Goal: Entertainment & Leisure: Consume media (video, audio)

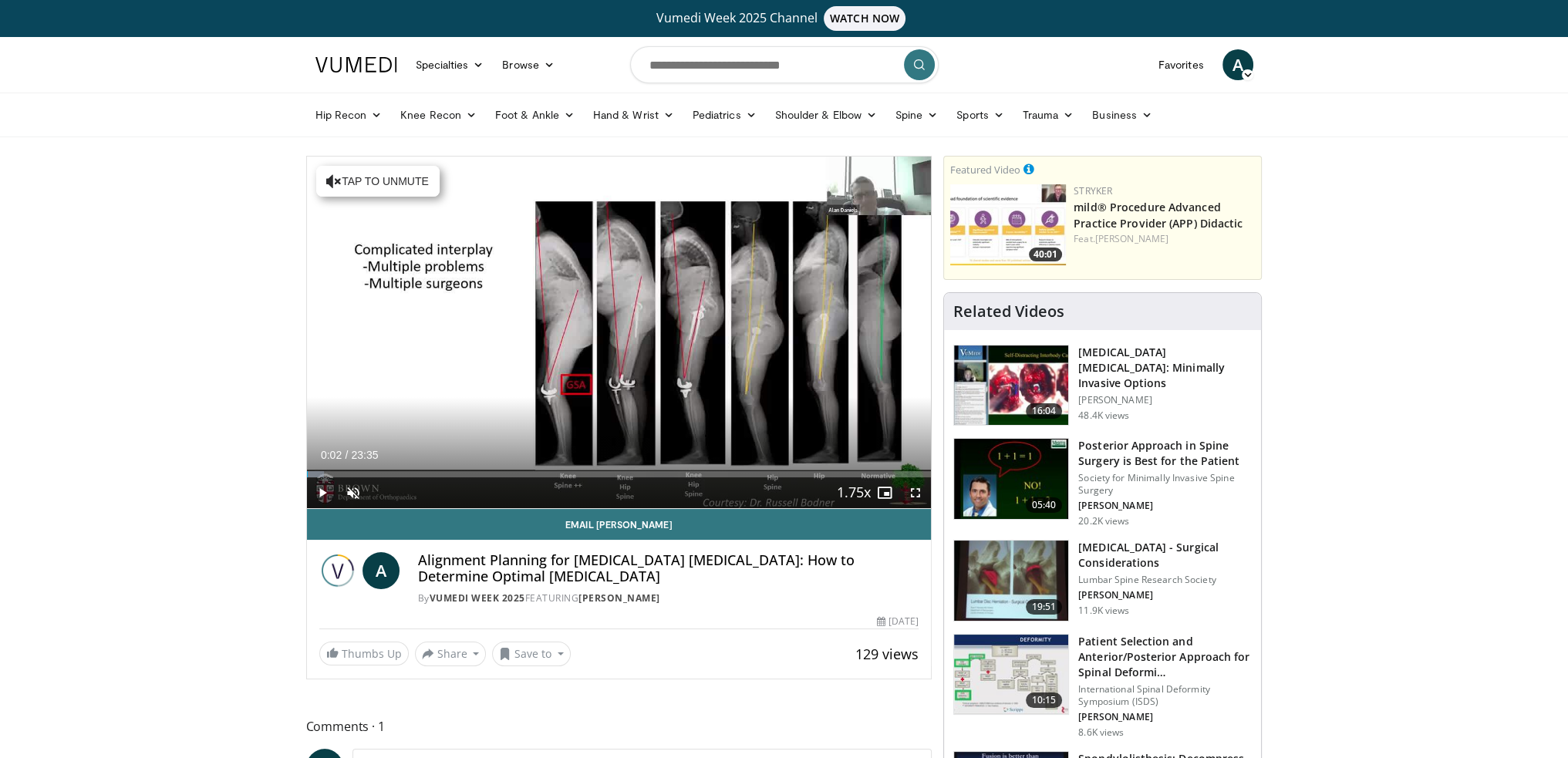
drag, startPoint x: 1465, startPoint y: 0, endPoint x: 1402, endPoint y: 137, distance: 150.8
drag, startPoint x: 1307, startPoint y: 24, endPoint x: 1456, endPoint y: 179, distance: 215.0
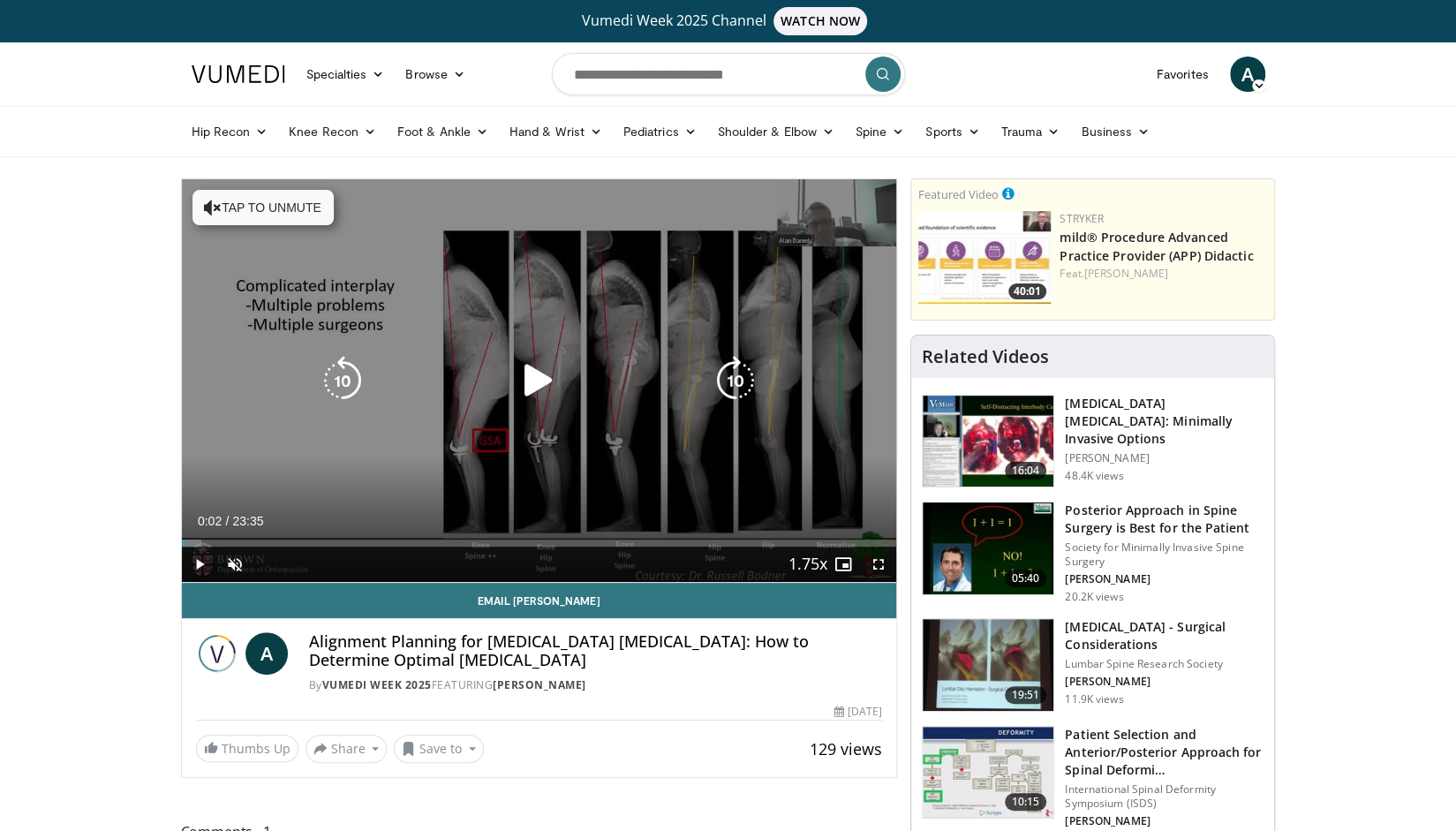
click at [530, 380] on icon "Video Player" at bounding box center [538, 379] width 49 height 49
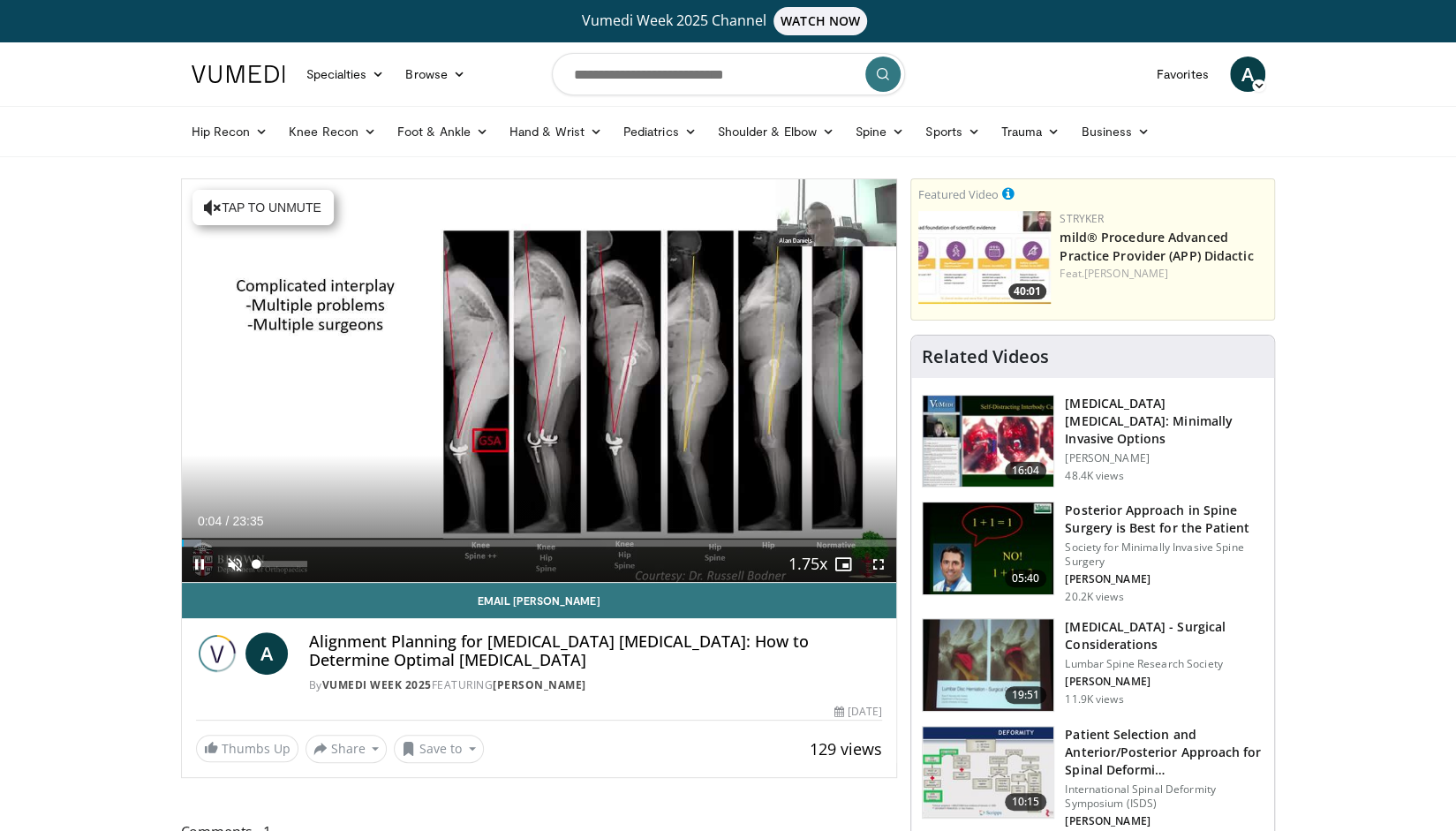
click at [240, 557] on span "Video Player" at bounding box center [234, 564] width 36 height 36
click at [882, 561] on span "Video Player" at bounding box center [878, 564] width 36 height 36
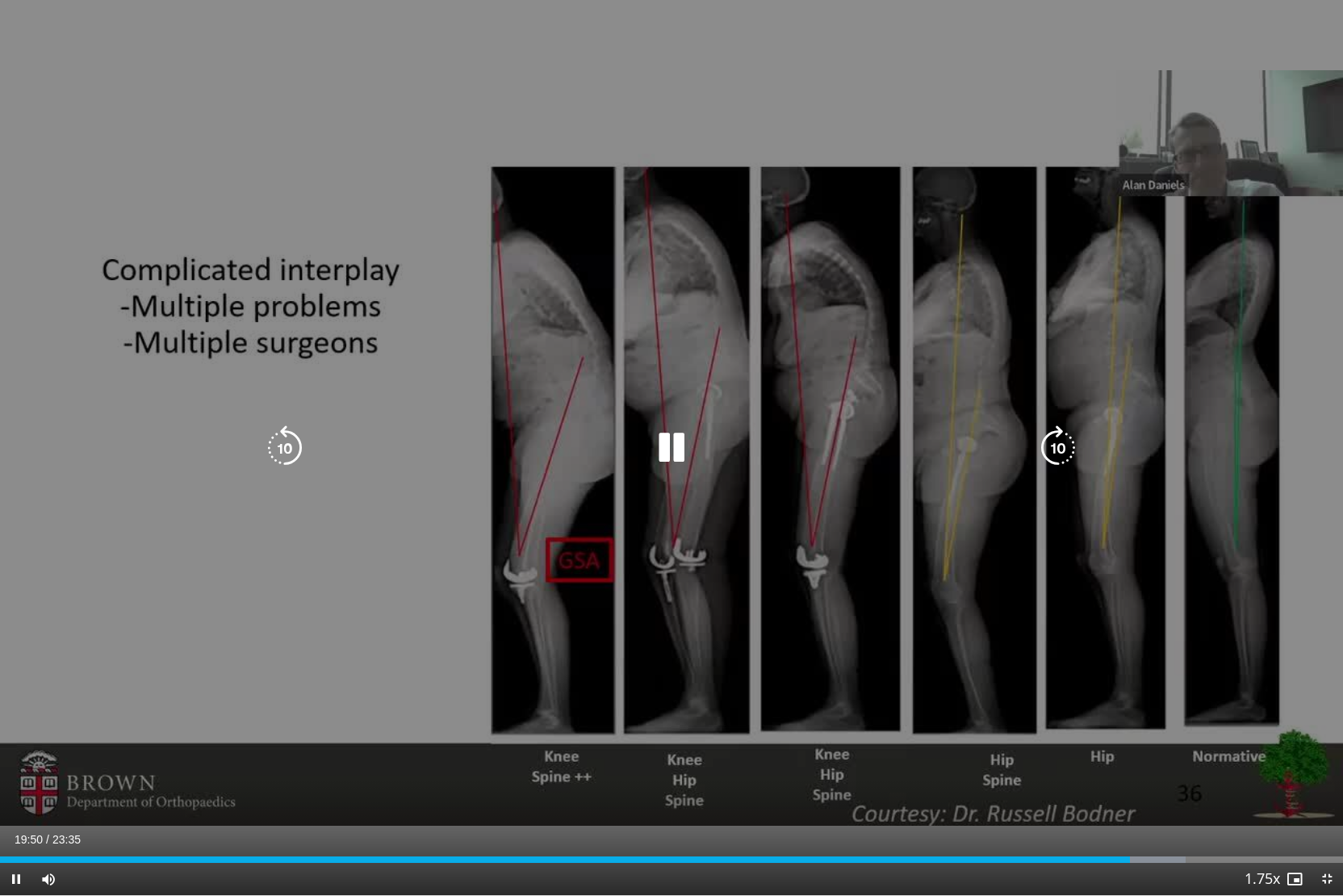
click at [675, 441] on icon "Video Player" at bounding box center [671, 447] width 45 height 45
click at [290, 443] on icon "Video Player" at bounding box center [285, 447] width 45 height 45
click at [663, 449] on icon "Video Player" at bounding box center [671, 447] width 45 height 45
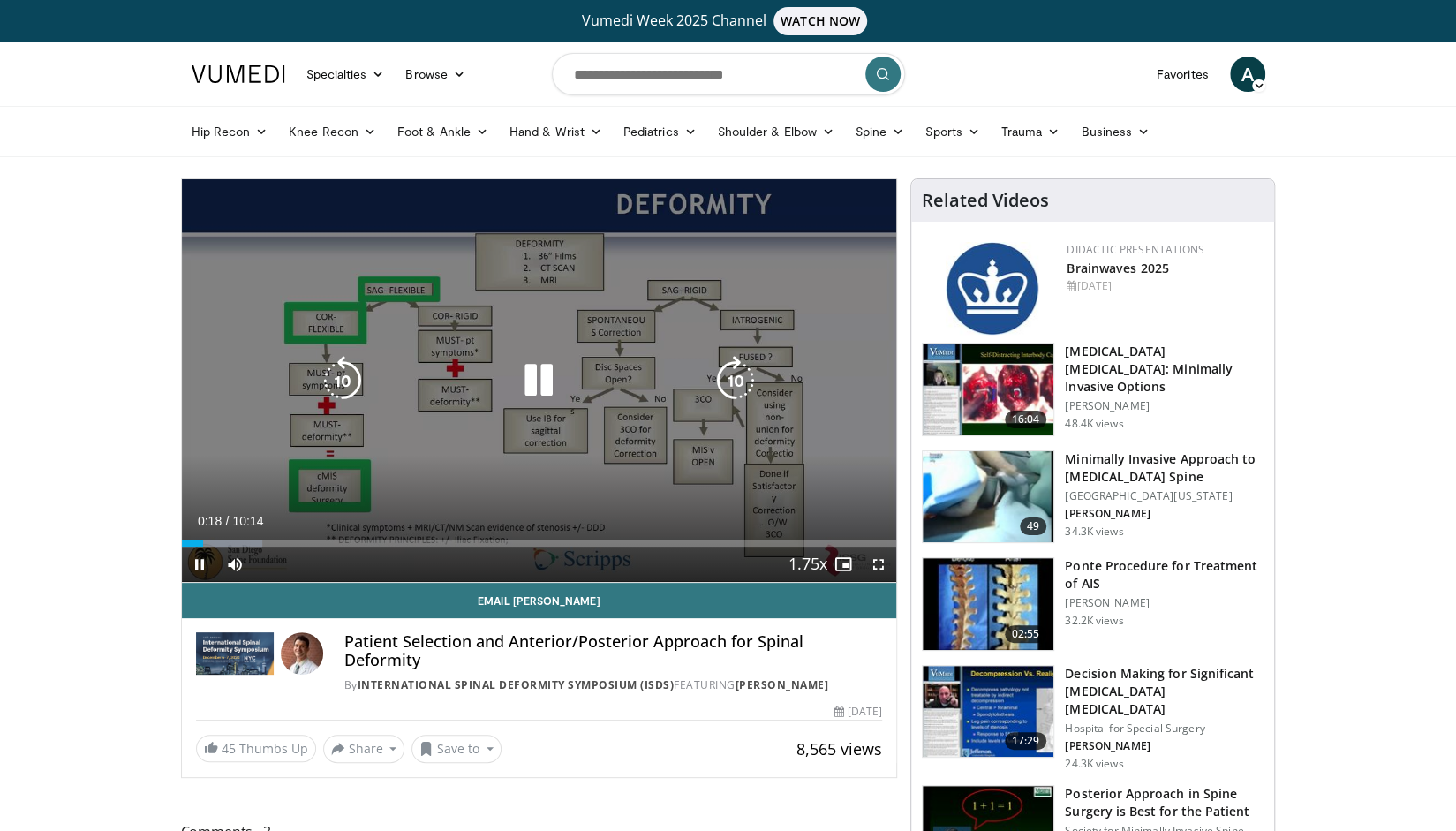
click at [555, 371] on icon "Video Player" at bounding box center [538, 379] width 49 height 49
